Goal: Transaction & Acquisition: Purchase product/service

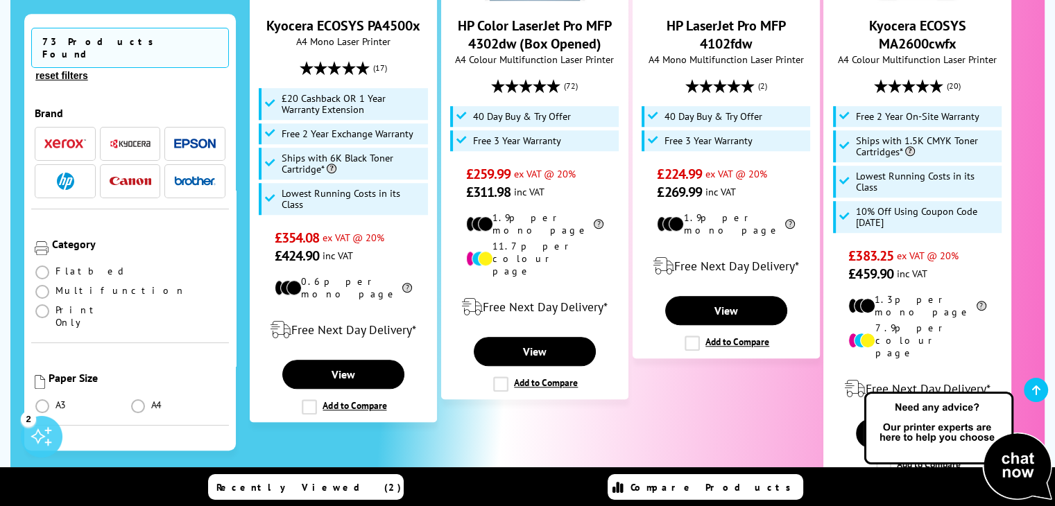
scroll to position [971, 0]
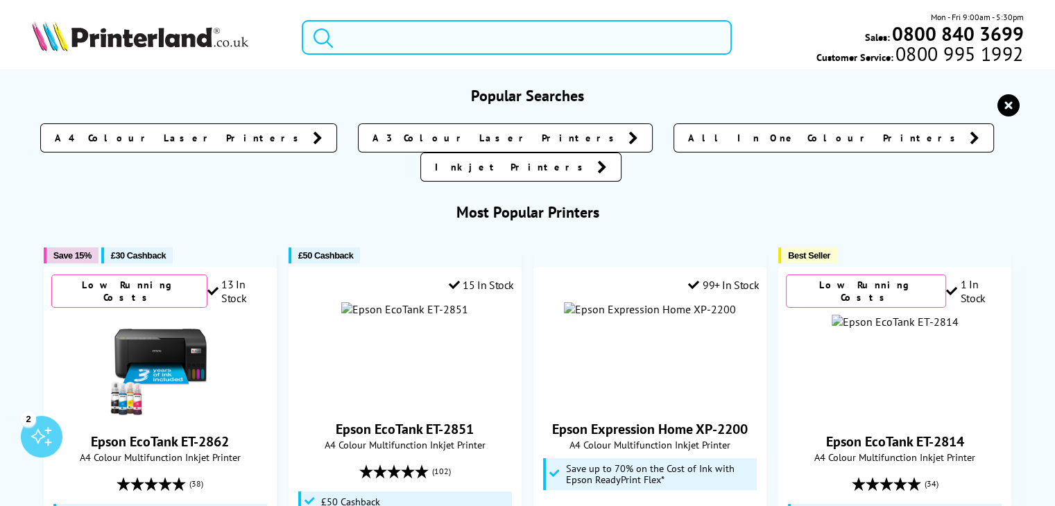
click at [513, 23] on input "search" at bounding box center [517, 37] width 430 height 35
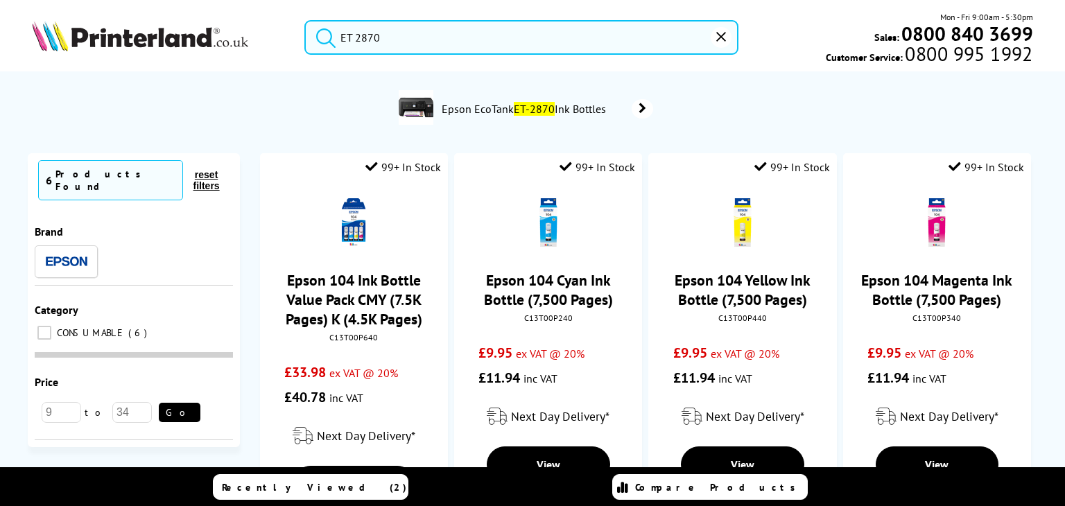
click at [305, 20] on button "submit" at bounding box center [322, 35] width 35 height 31
click at [336, 39] on button "submit" at bounding box center [322, 35] width 35 height 31
click at [338, 37] on button "submit" at bounding box center [322, 35] width 35 height 31
click at [343, 34] on input "ET 2870" at bounding box center [521, 37] width 434 height 35
click at [343, 33] on input "ET 2870" at bounding box center [521, 37] width 434 height 35
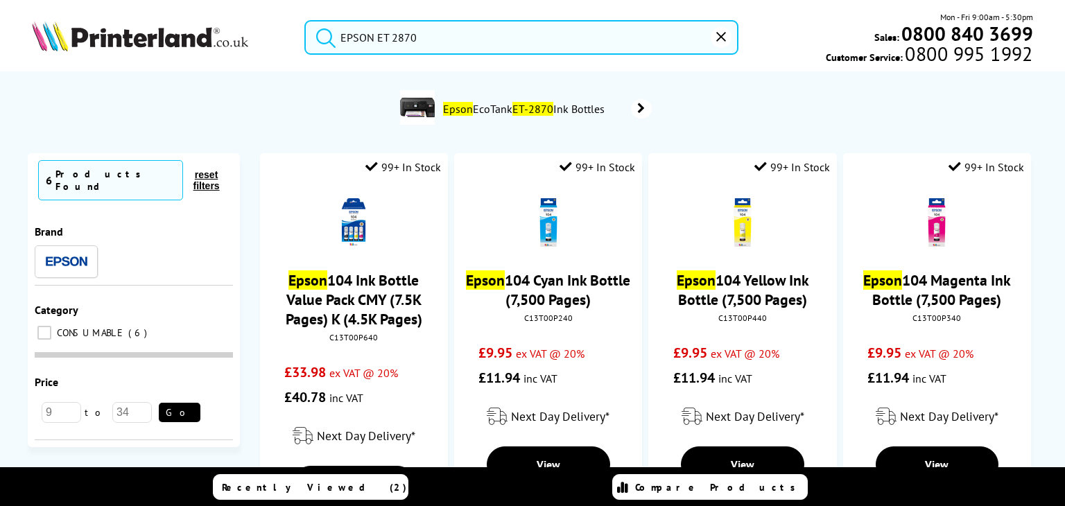
click at [710, 37] on form "EPSON ET 2870" at bounding box center [521, 37] width 434 height 35
click at [305, 20] on button "submit" at bounding box center [322, 35] width 35 height 31
type input "EPSONET 2870"
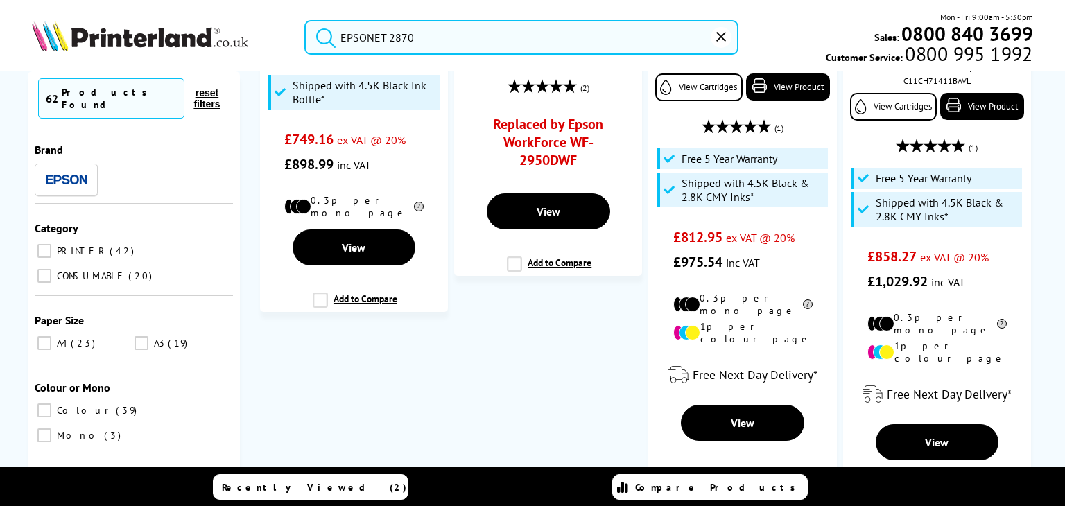
scroll to position [2080, 0]
